Goal: Transaction & Acquisition: Purchase product/service

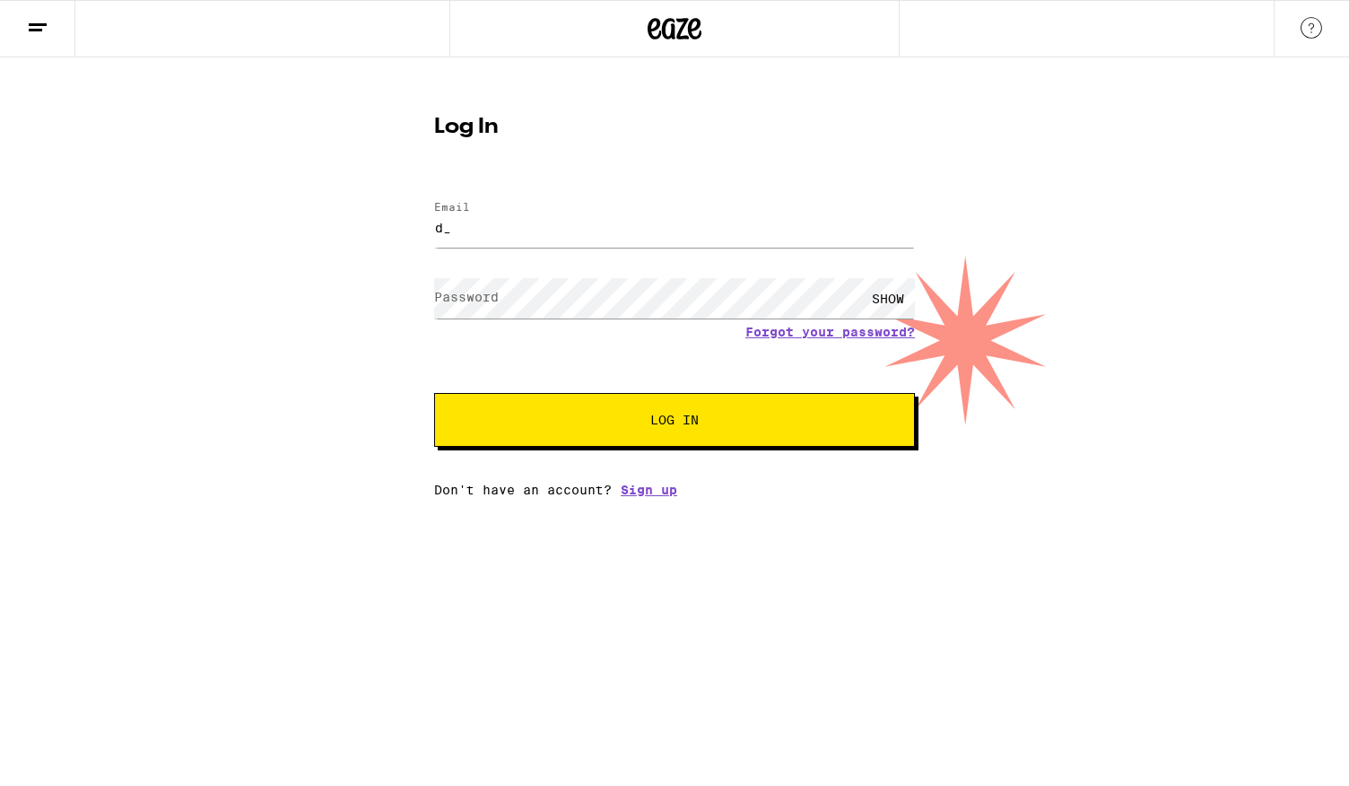
type input "[EMAIL_ADDRESS][DOMAIN_NAME]"
click at [896, 298] on div "SHOW" at bounding box center [888, 298] width 54 height 40
click at [685, 426] on span "Log In" at bounding box center [674, 419] width 48 height 13
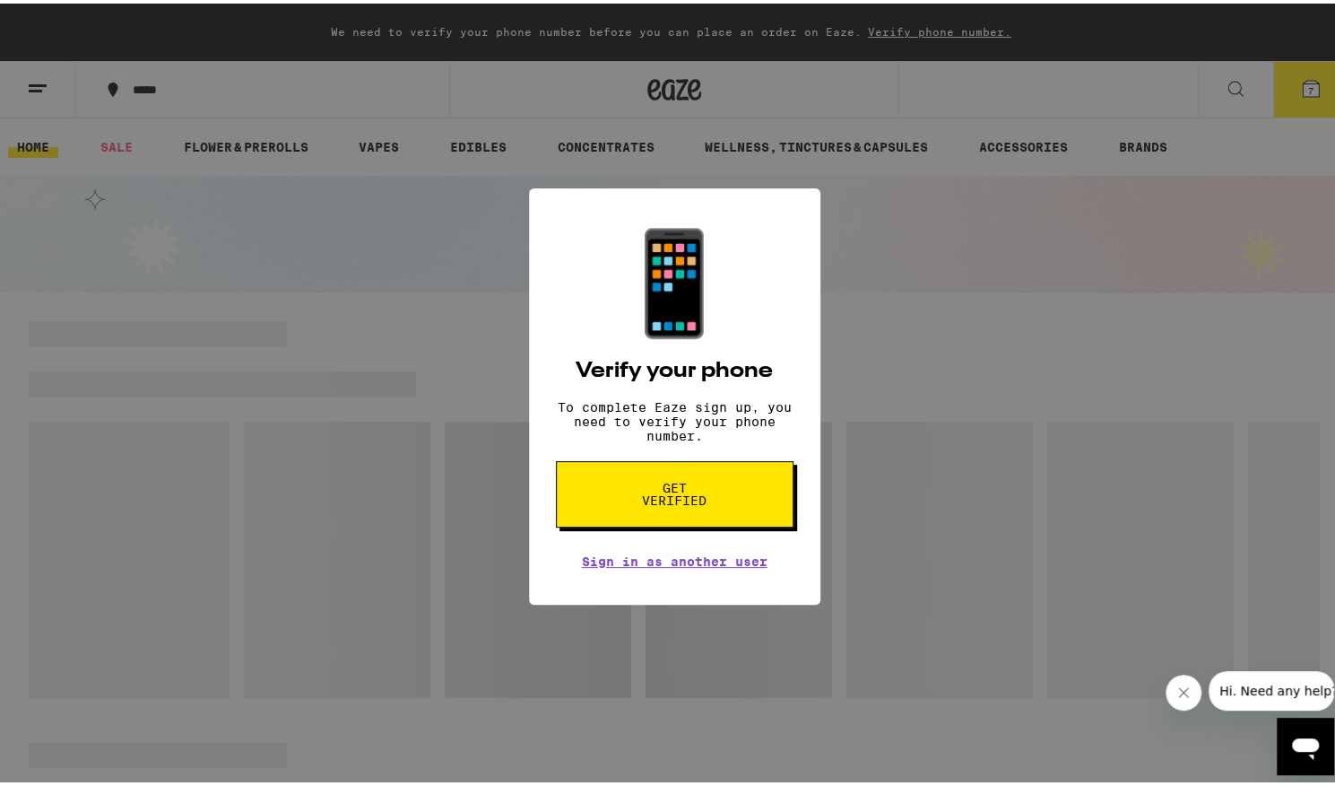
click at [675, 503] on span "Get verified" at bounding box center [675, 490] width 92 height 25
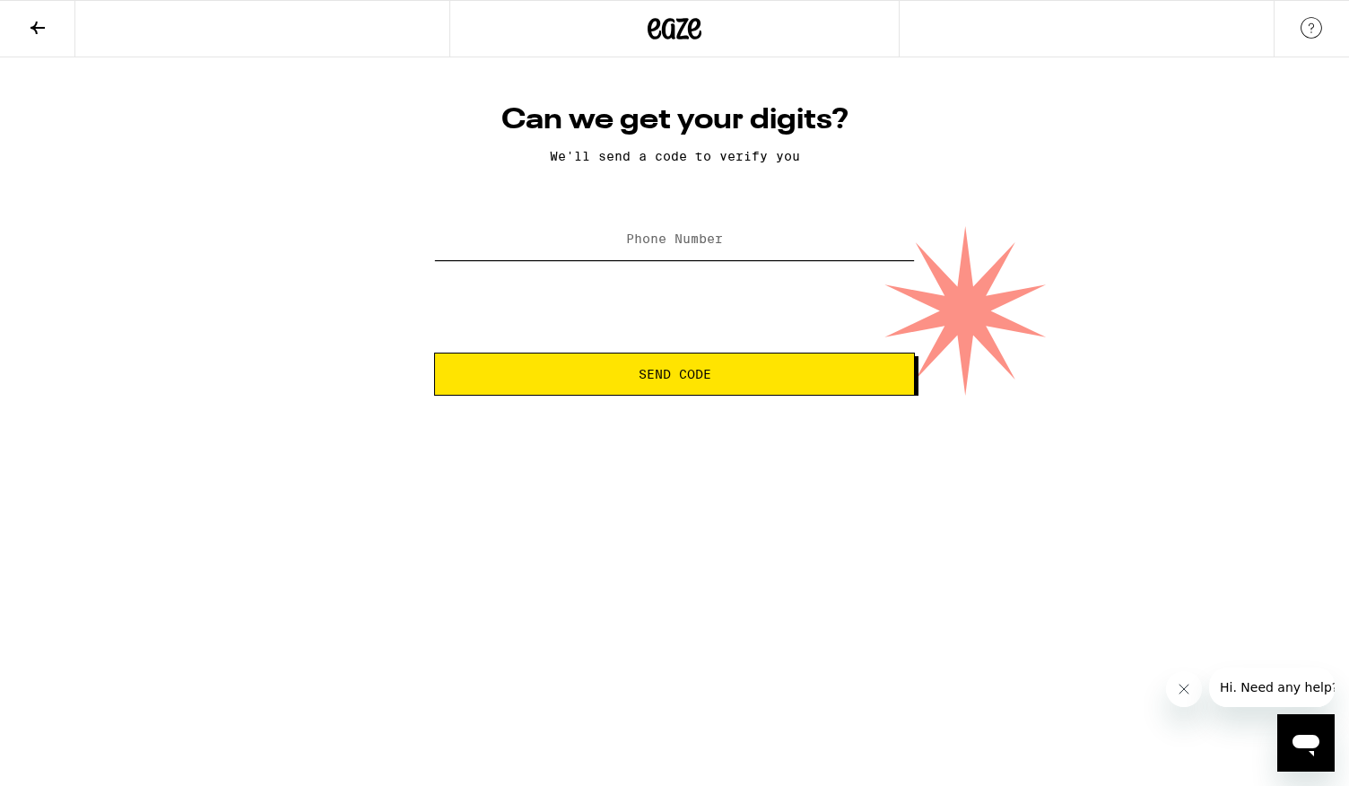
click at [647, 231] on input "Phone Number" at bounding box center [674, 240] width 481 height 40
type input "[PHONE_NUMBER]"
click at [715, 385] on button "Send Code" at bounding box center [674, 373] width 481 height 43
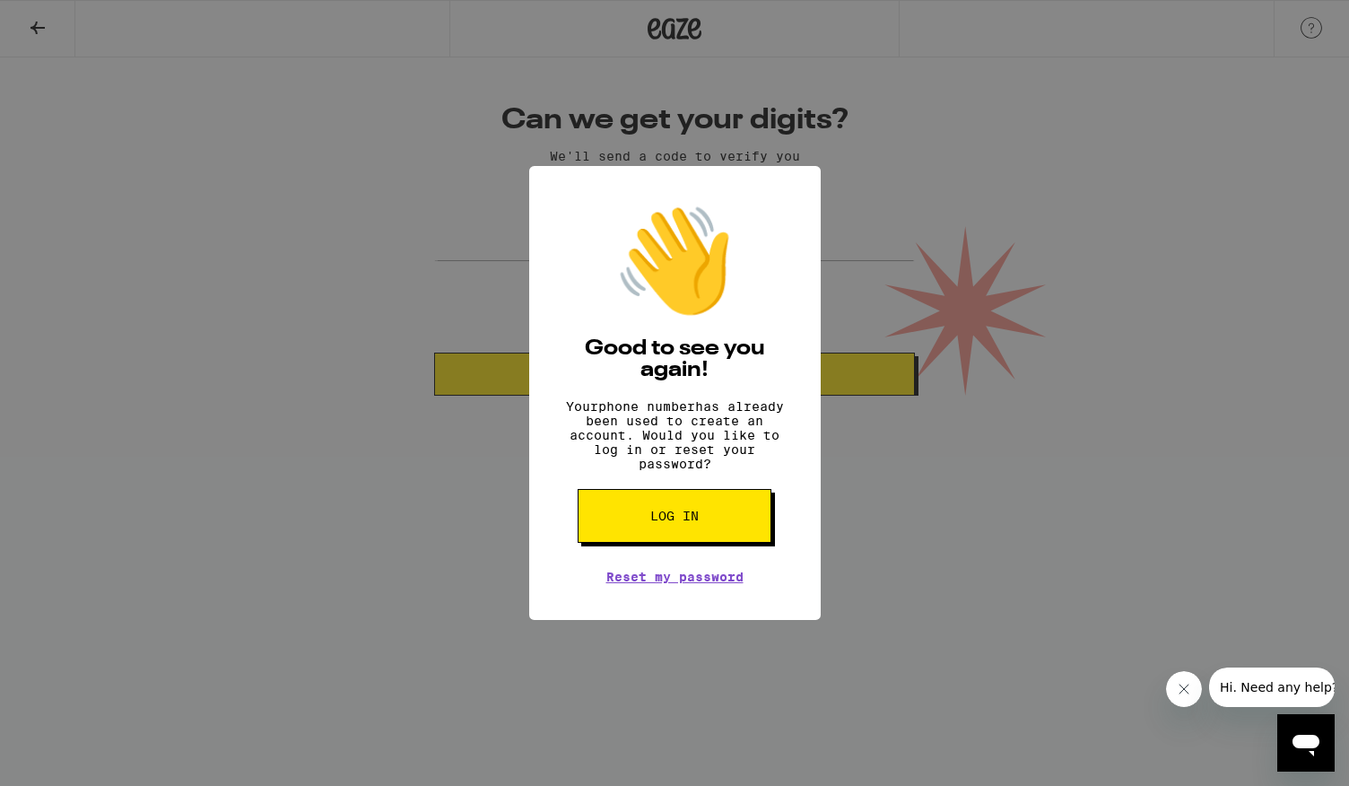
click at [682, 522] on span "Log in" at bounding box center [674, 515] width 48 height 13
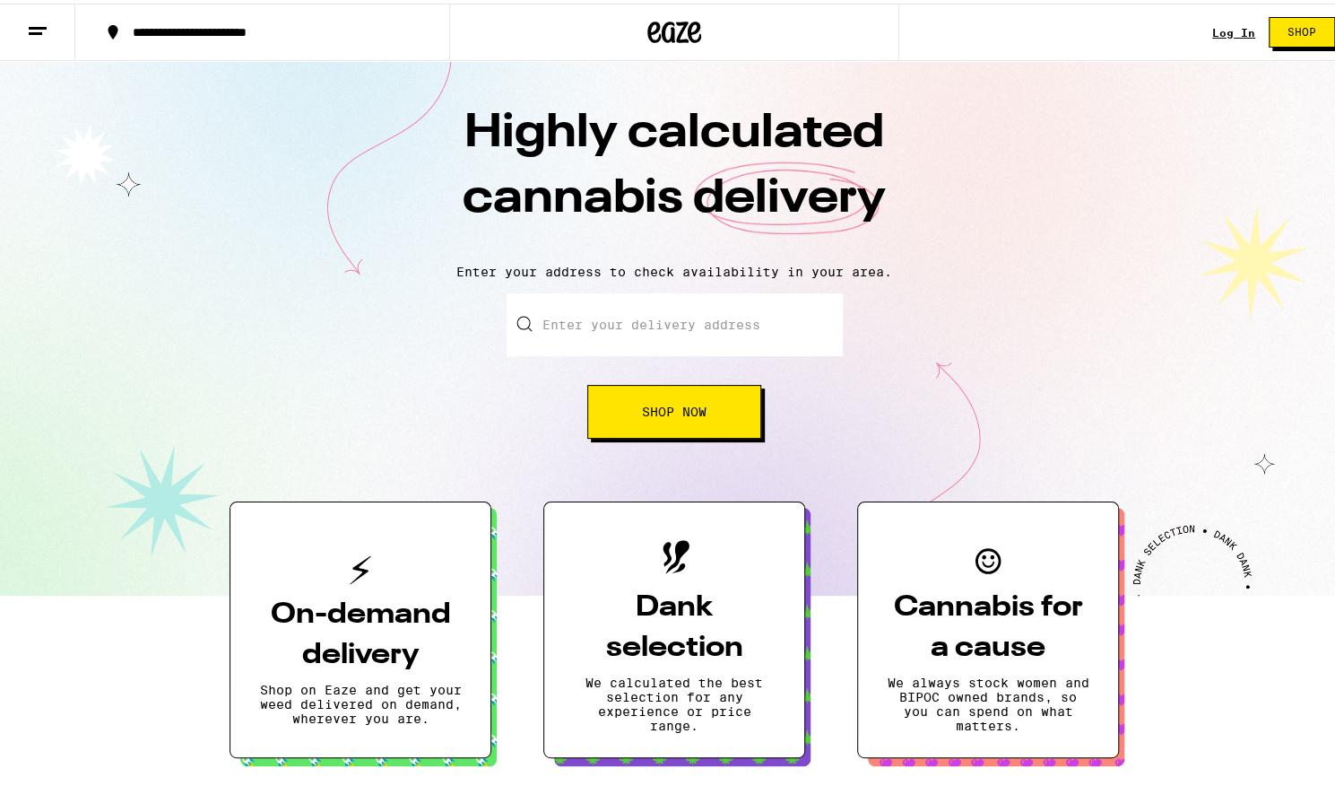
click at [1223, 23] on link "Log In" at bounding box center [1233, 29] width 43 height 12
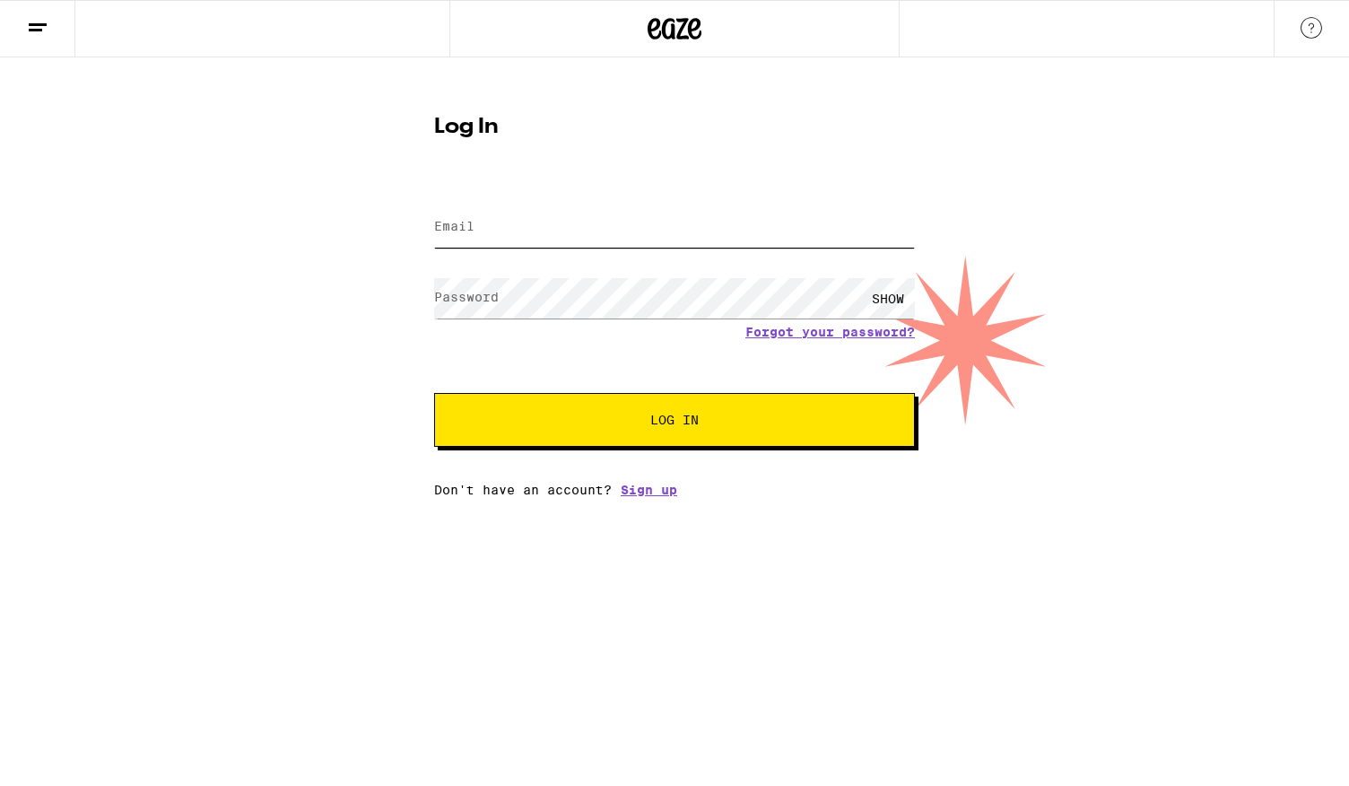
click at [506, 230] on input "Email" at bounding box center [674, 227] width 481 height 40
click at [594, 227] on input "[EMAIL_ADDRESS][DOMAIN_NAME]" at bounding box center [674, 227] width 481 height 40
click at [884, 297] on div "SHOW" at bounding box center [888, 298] width 54 height 40
click at [655, 436] on button "Log In" at bounding box center [674, 420] width 481 height 54
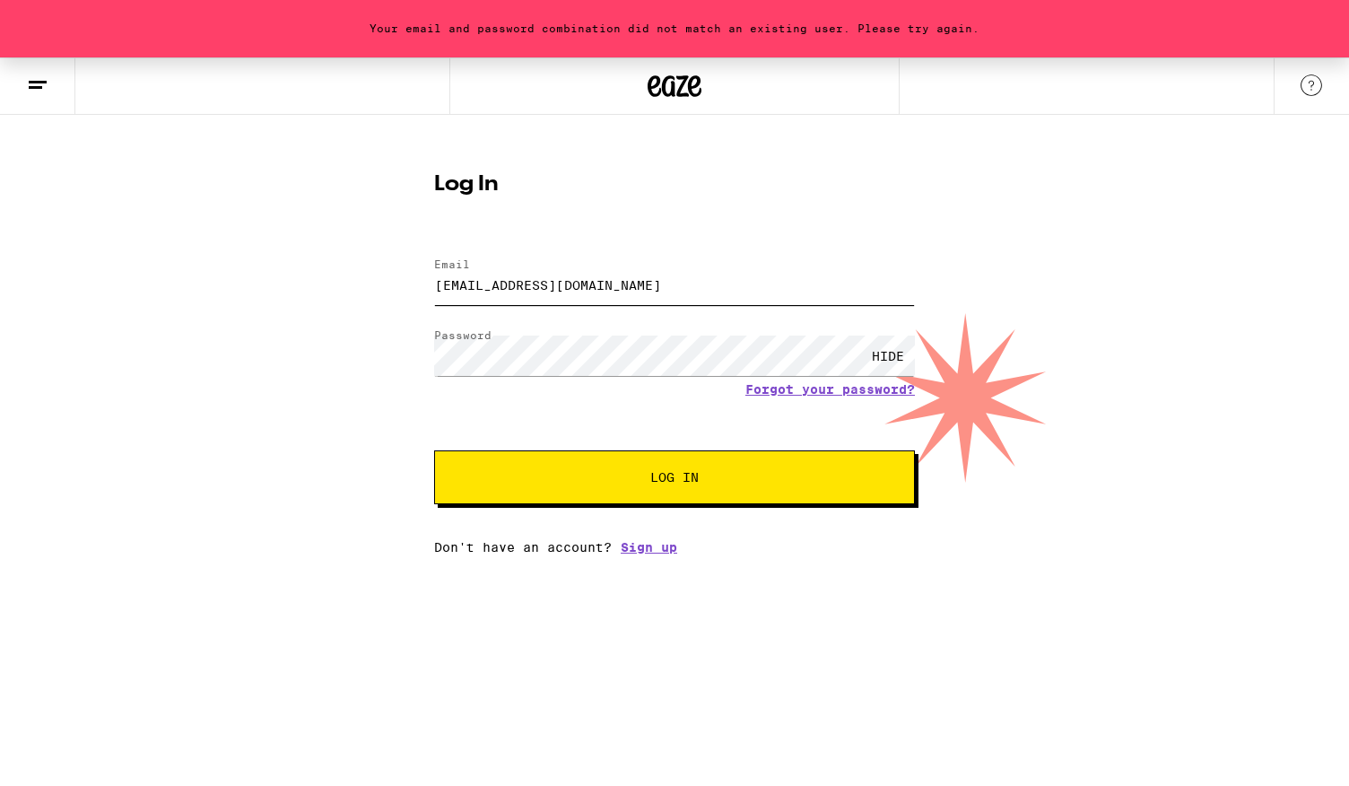
click at [592, 290] on input "[EMAIL_ADDRESS][DOMAIN_NAME]" at bounding box center [674, 285] width 481 height 40
drag, startPoint x: 664, startPoint y: 277, endPoint x: 319, endPoint y: 300, distance: 345.1
click at [319, 300] on div "Your email and password combination did not match an existing user. Please try …" at bounding box center [674, 305] width 1349 height 497
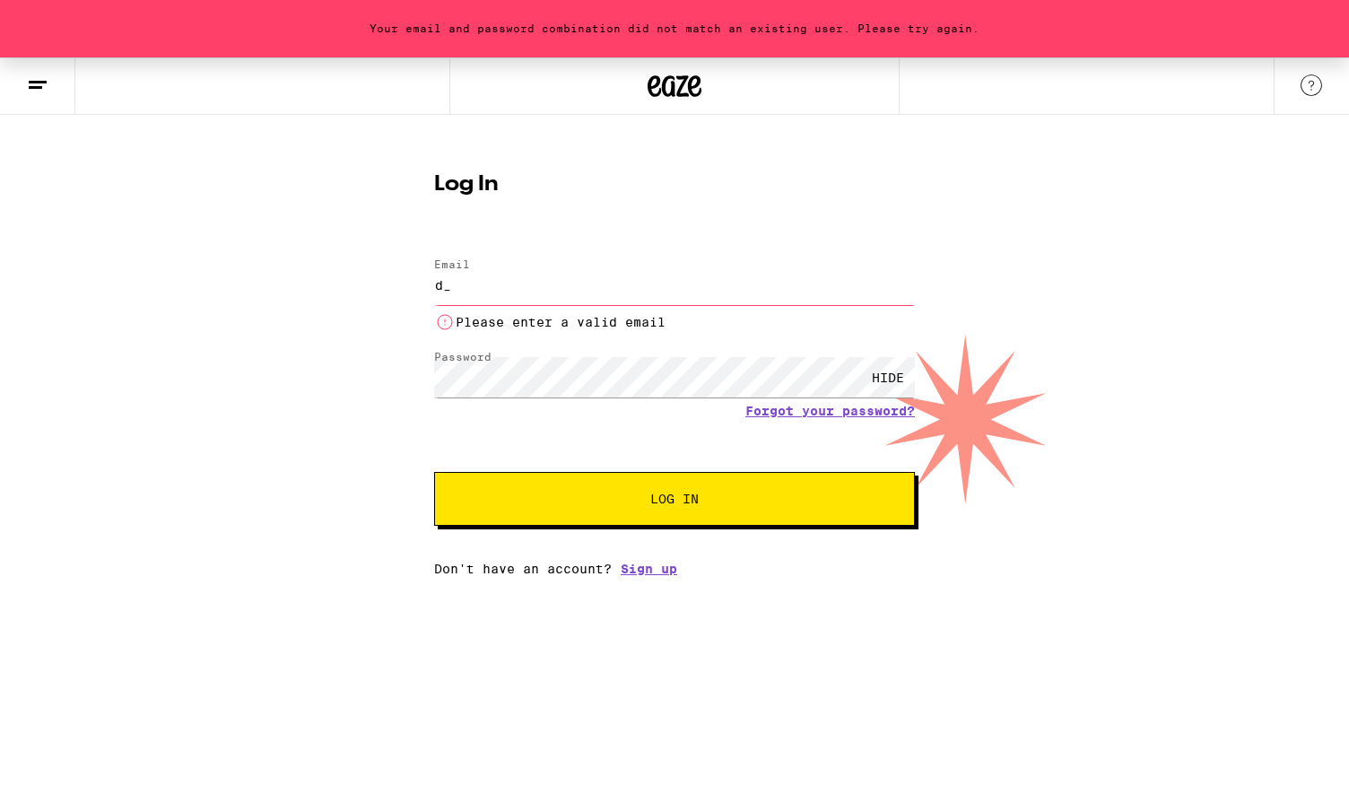
type input "[EMAIL_ADDRESS][DOMAIN_NAME]"
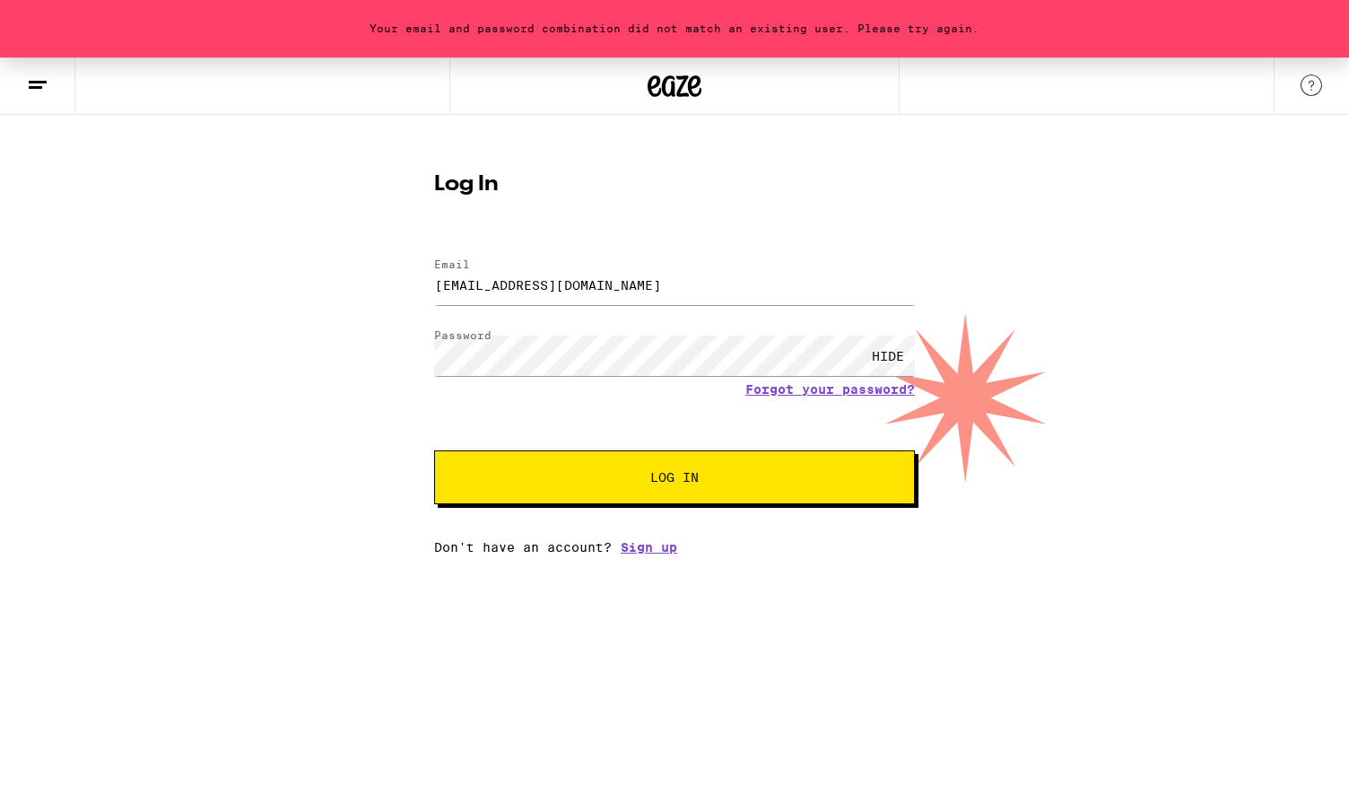
click at [759, 483] on span "Log In" at bounding box center [674, 477] width 335 height 13
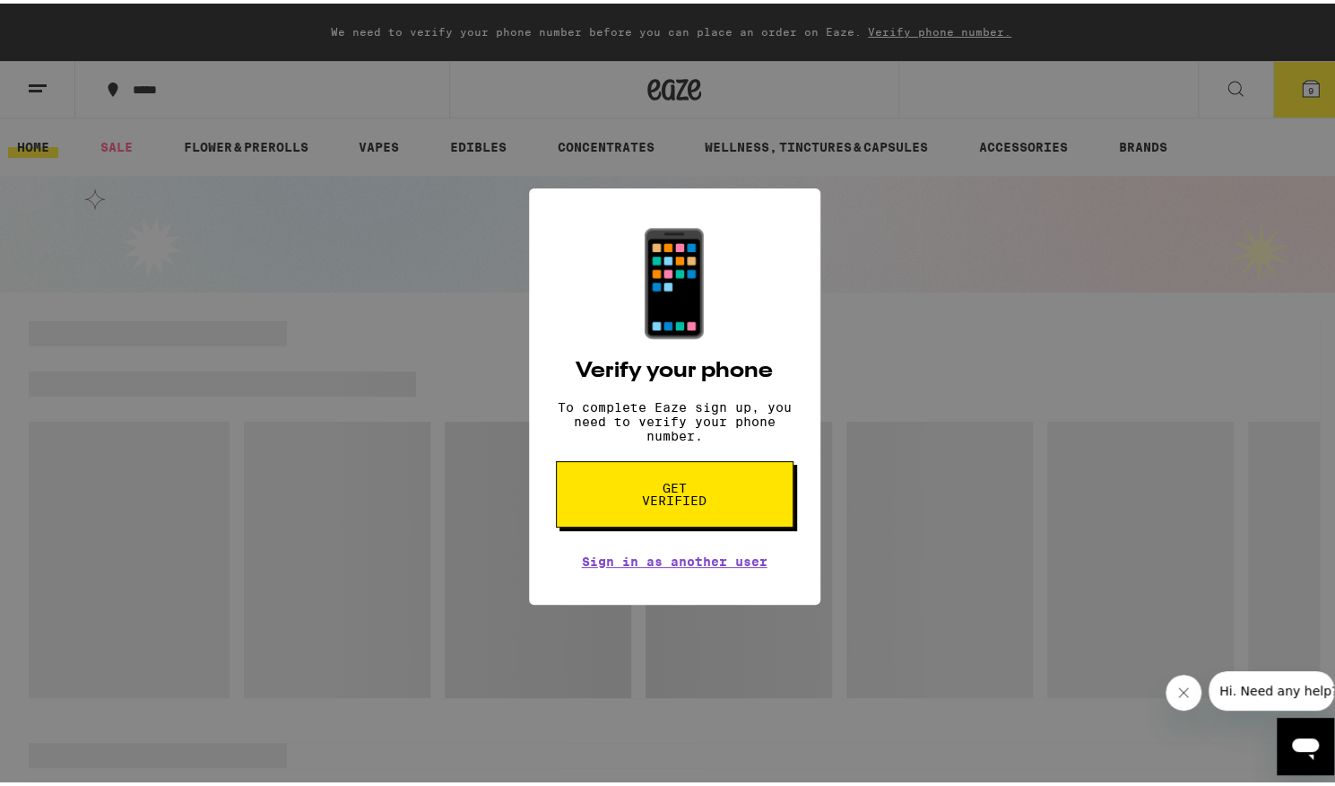
click at [673, 503] on span "Get verified" at bounding box center [675, 490] width 92 height 25
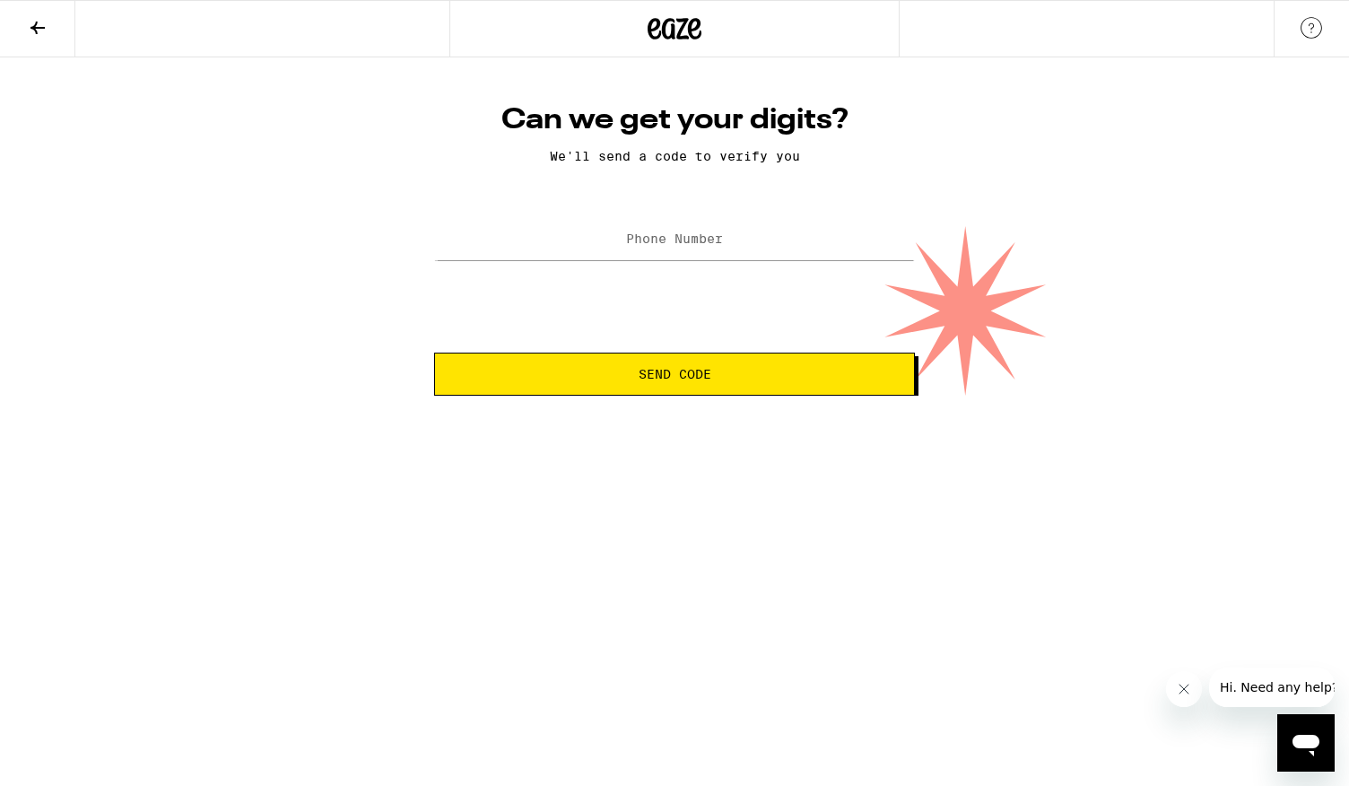
click at [626, 240] on label "Phone Number" at bounding box center [674, 238] width 97 height 14
type input "[PHONE_NUMBER]"
click at [734, 380] on span "Send Code" at bounding box center [674, 374] width 450 height 13
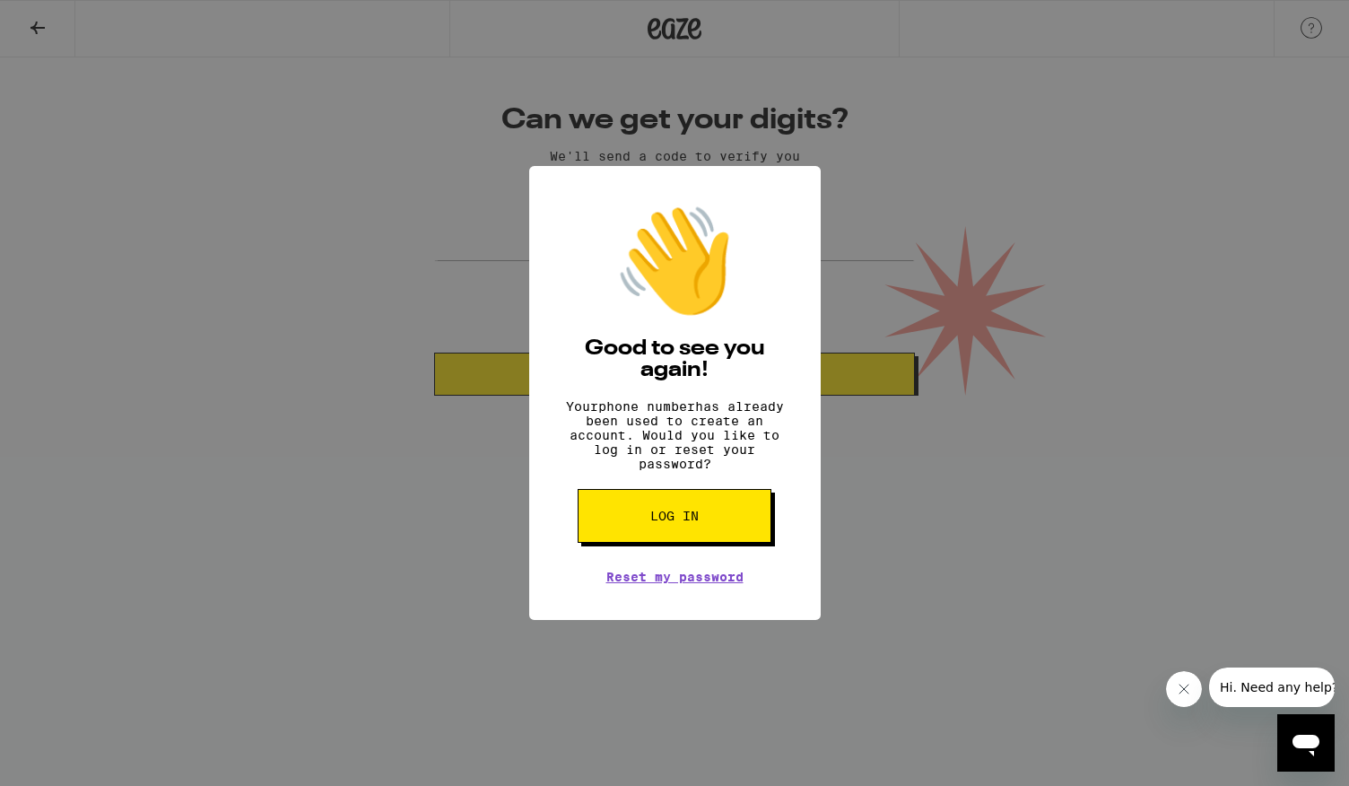
click at [713, 524] on button "Log in" at bounding box center [675, 516] width 194 height 54
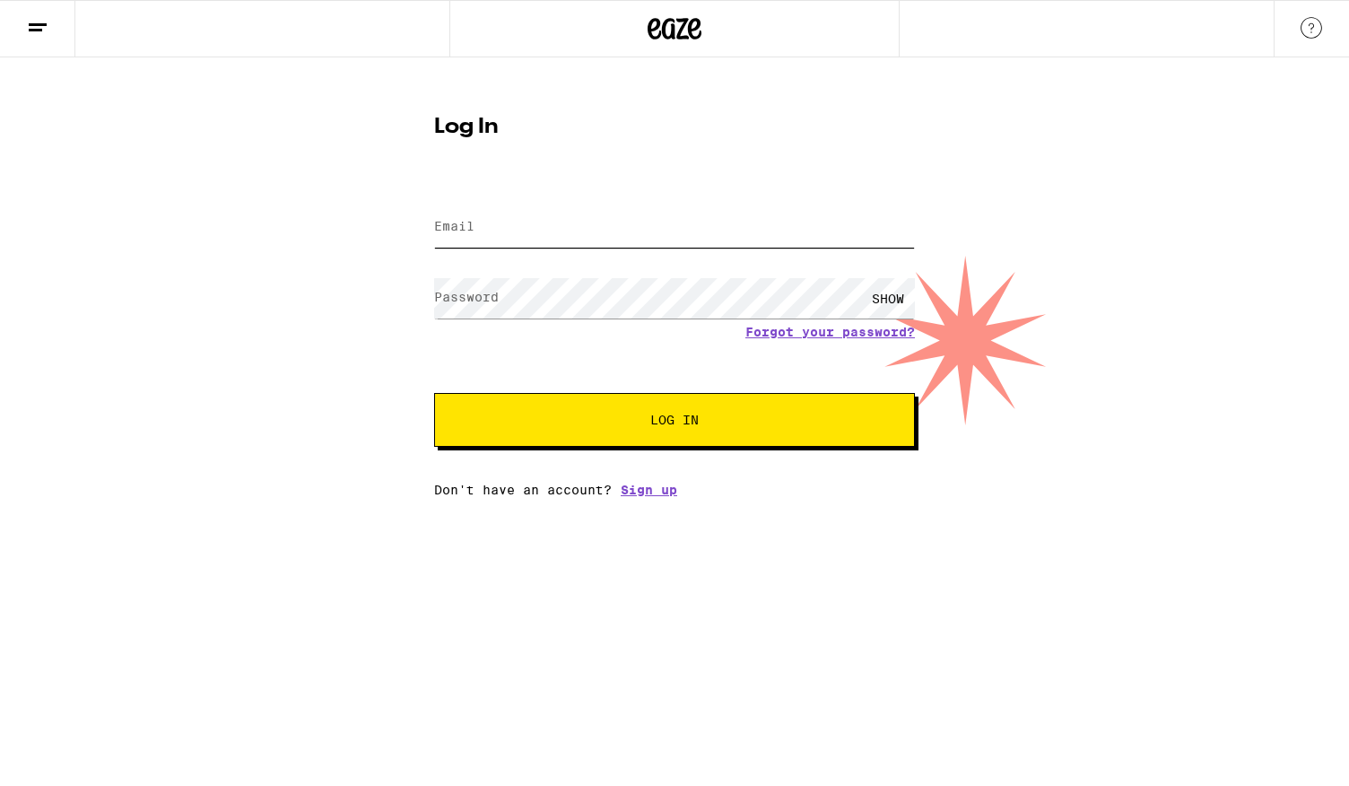
click at [518, 230] on input "Email" at bounding box center [674, 227] width 481 height 40
type input "dione.travis@gmail.com"
click at [908, 229] on keeper-lock "Open Keeper Popup" at bounding box center [903, 228] width 22 height 22
click at [903, 230] on keeper-lock "Open Keeper Popup" at bounding box center [903, 228] width 22 height 22
